Goal: Task Accomplishment & Management: Complete application form

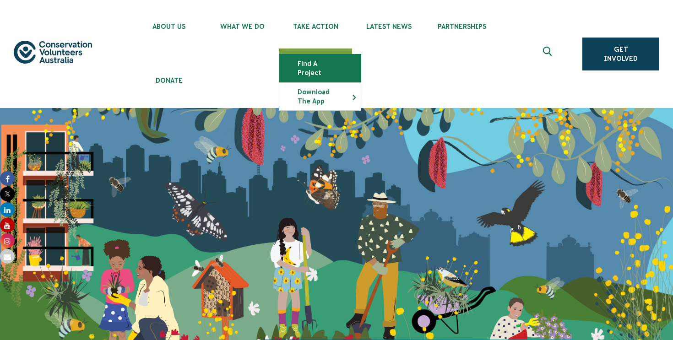
click at [314, 65] on link "Find a project" at bounding box center [320, 67] width 82 height 27
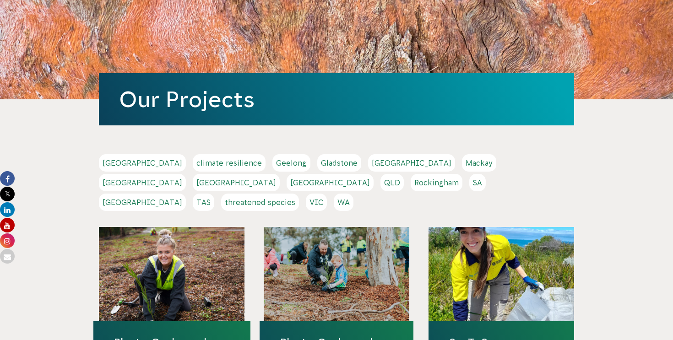
scroll to position [187, 0]
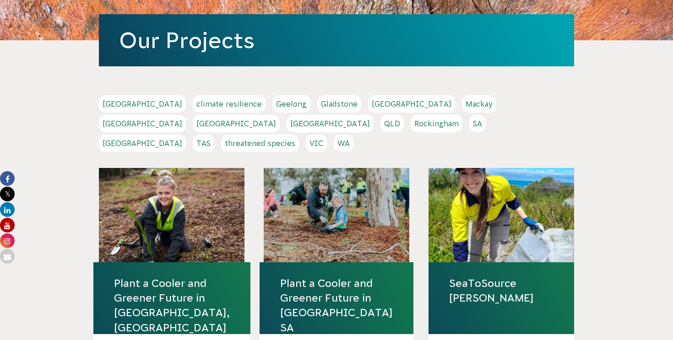
click at [327, 135] on link "VIC" at bounding box center [316, 143] width 21 height 17
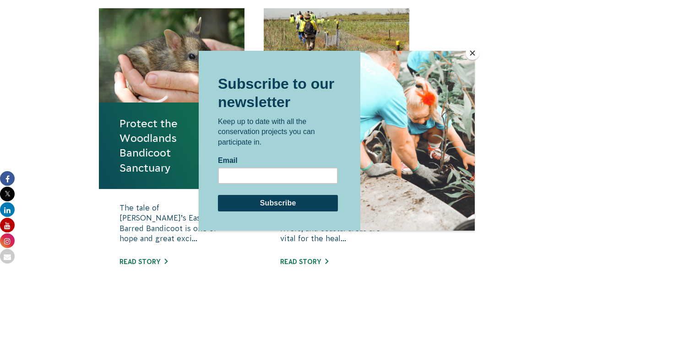
scroll to position [402, 0]
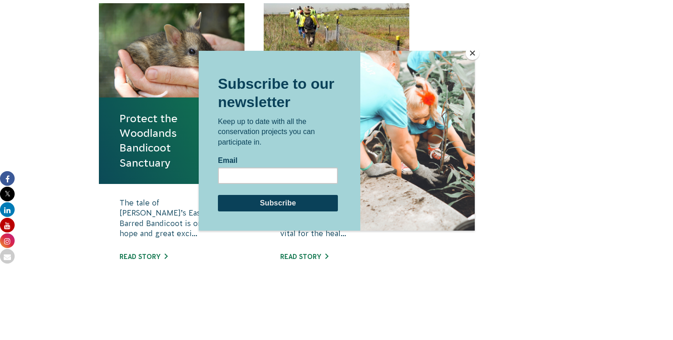
click at [470, 57] on button "Close" at bounding box center [473, 53] width 14 height 14
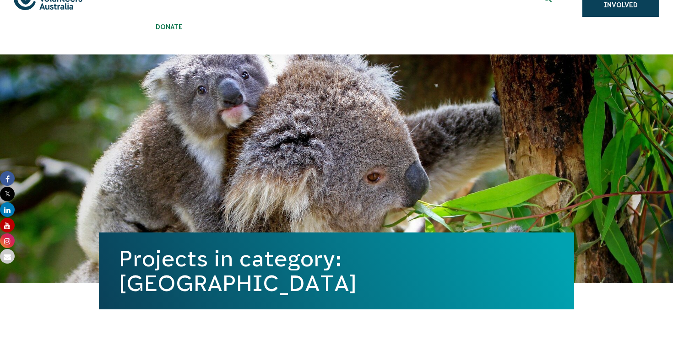
scroll to position [0, 0]
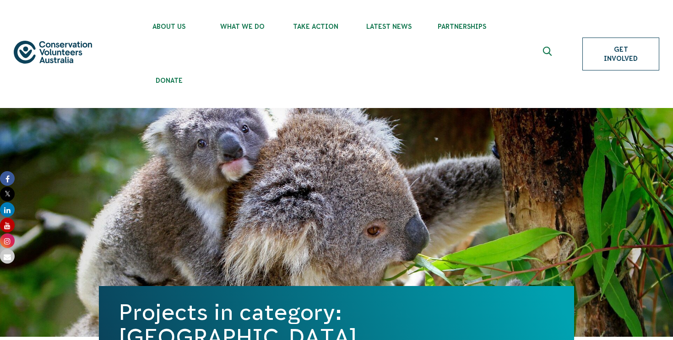
click at [606, 60] on link "Get Involved" at bounding box center [620, 54] width 77 height 33
